Goal: Information Seeking & Learning: Learn about a topic

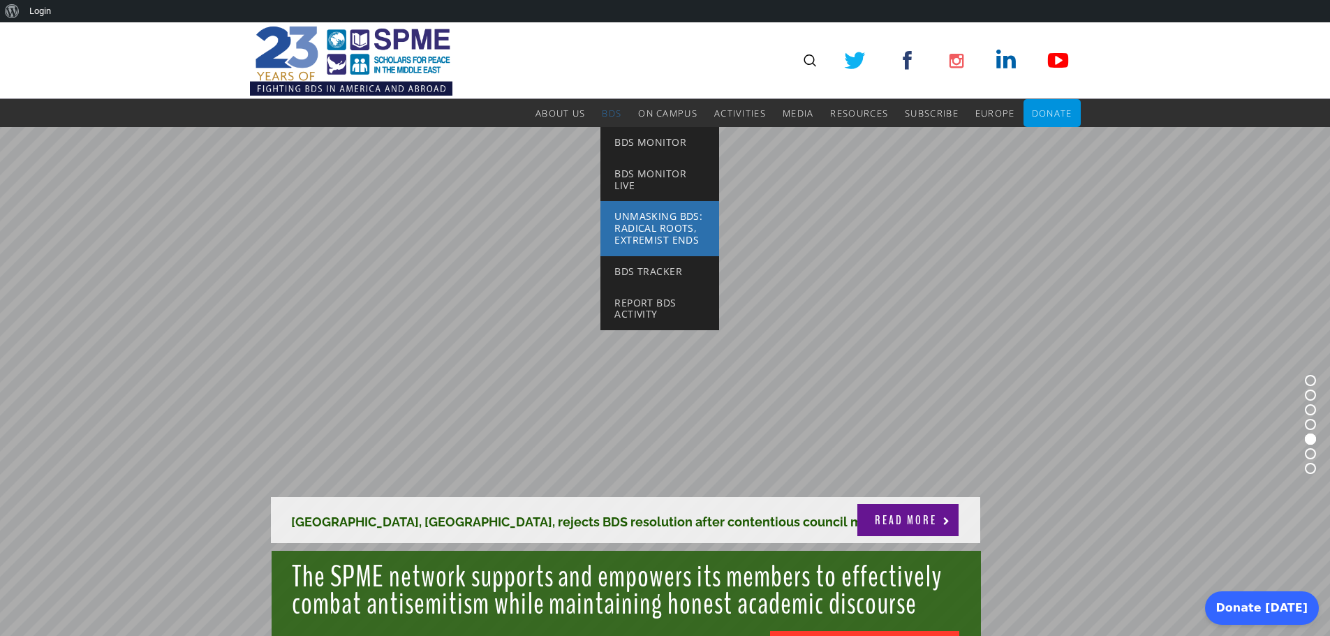
click at [658, 226] on span "Unmasking BDS: Radical Roots, Extremist Ends" at bounding box center [658, 227] width 88 height 37
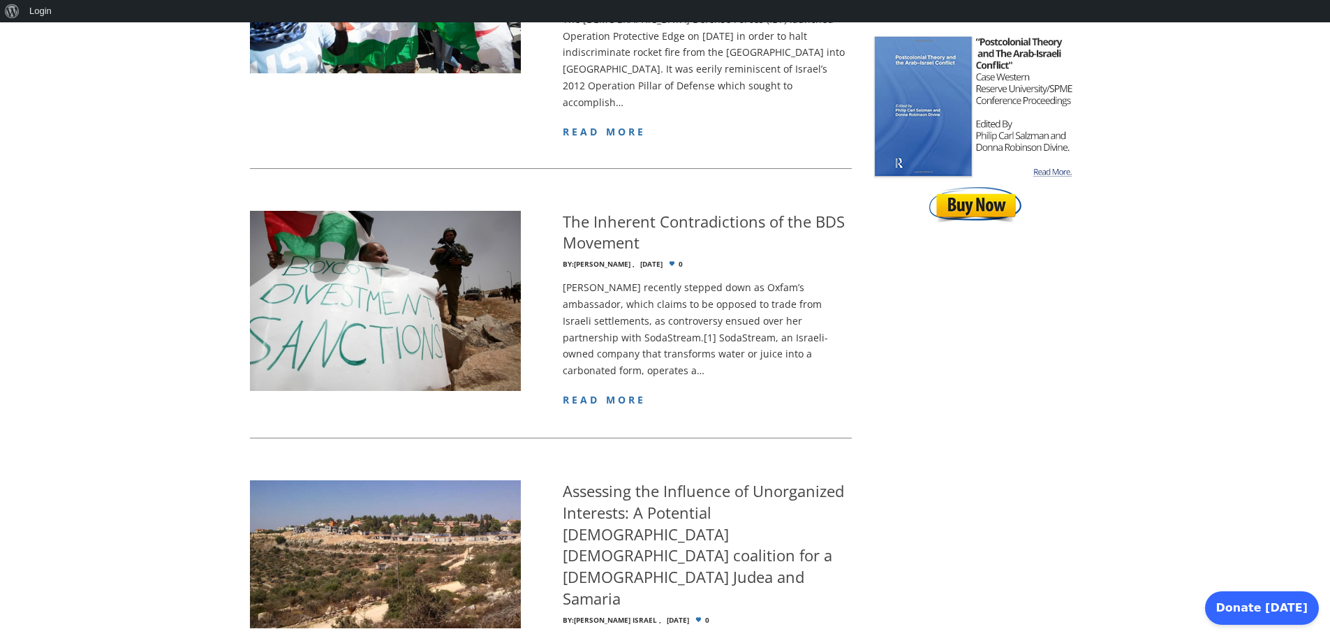
scroll to position [670, 0]
